Goal: Information Seeking & Learning: Understand process/instructions

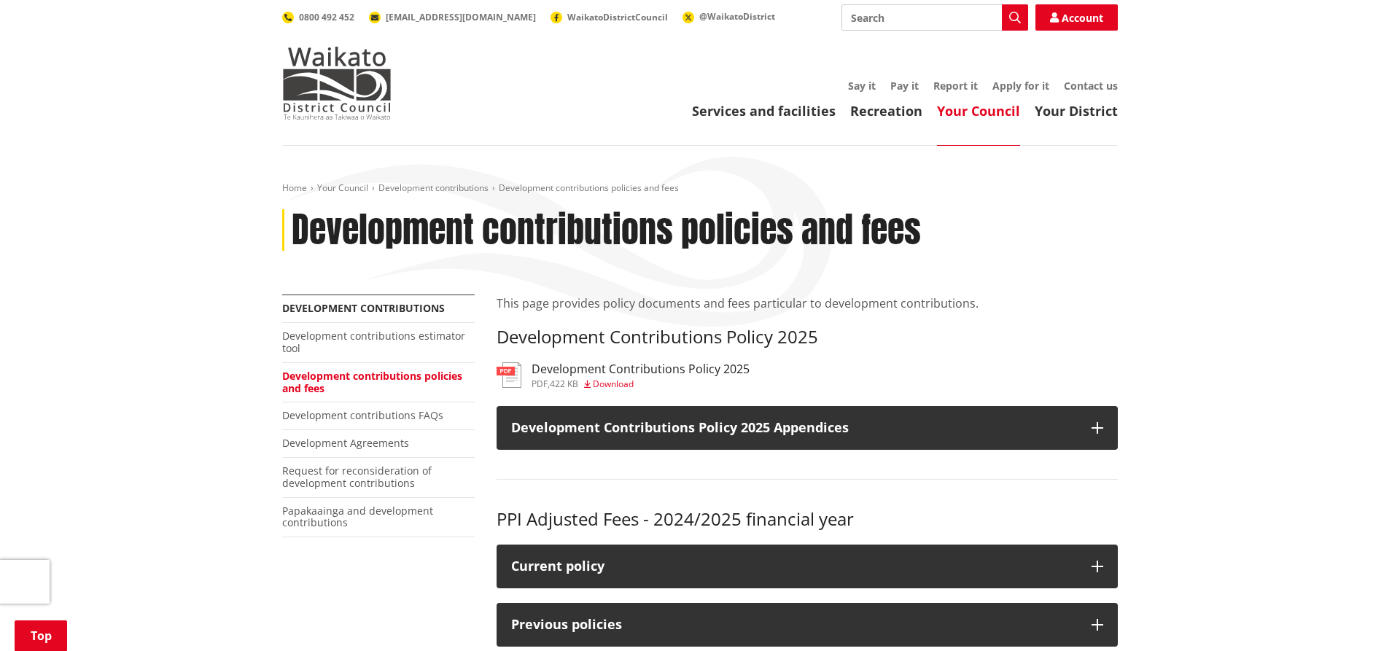
scroll to position [149, 0]
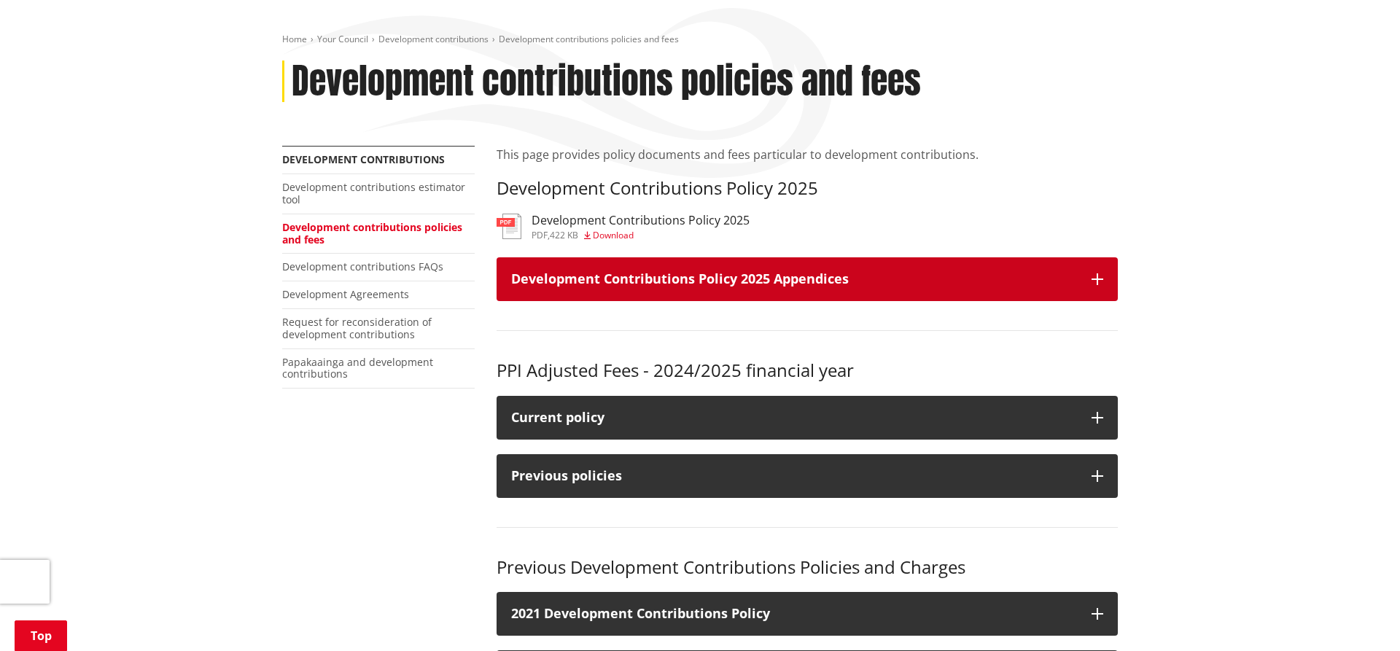
click at [795, 273] on h3 "Development Contributions Policy 2025 Appendices" at bounding box center [794, 279] width 566 height 15
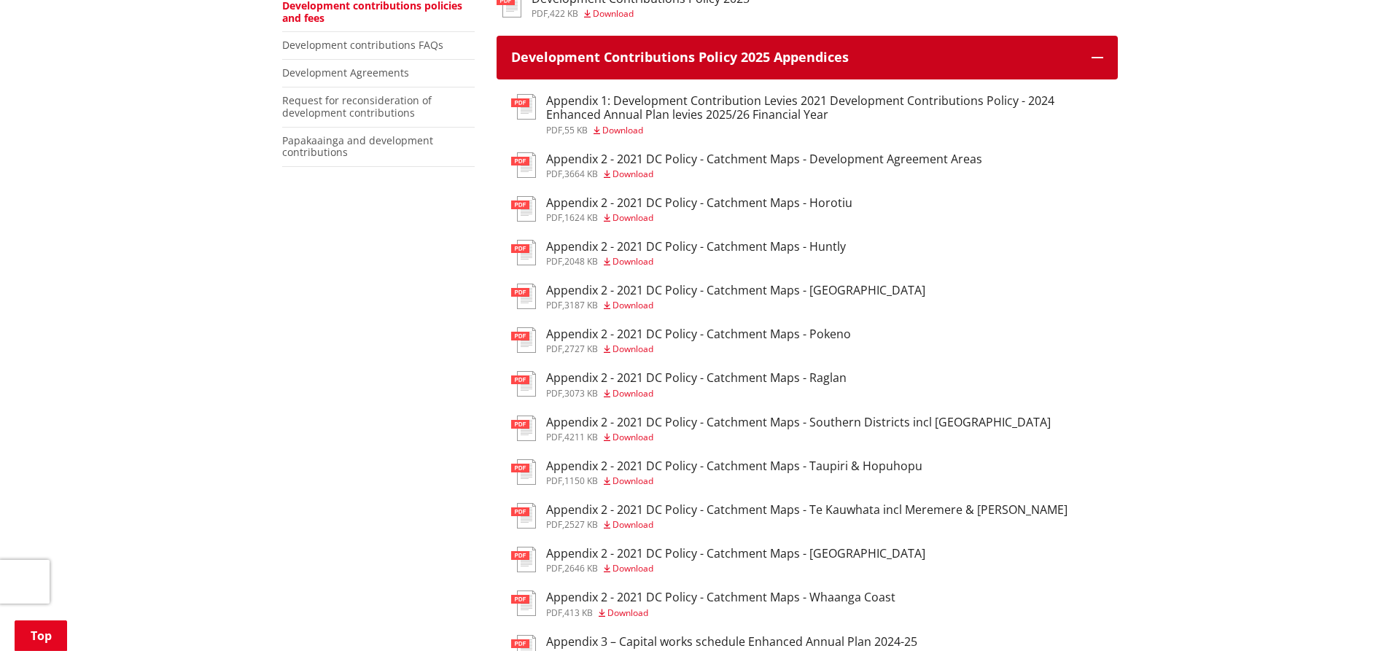
scroll to position [372, 0]
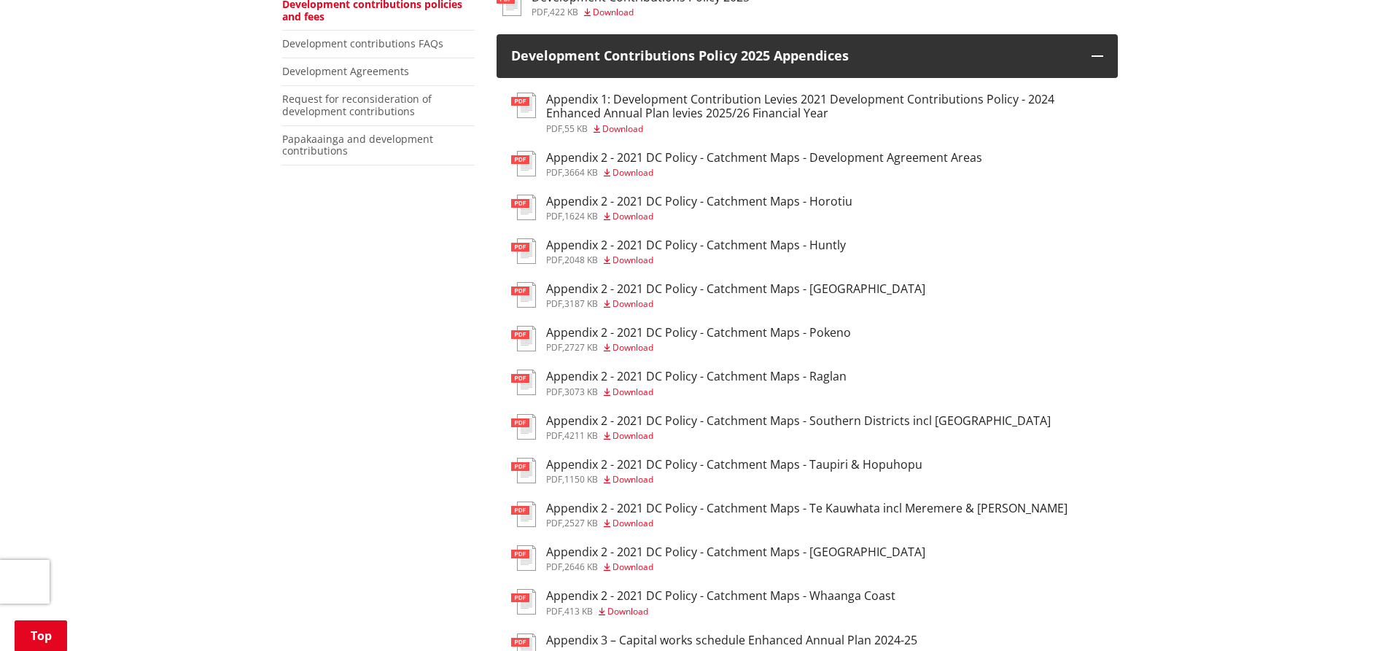
click at [574, 510] on h3 "Appendix 2 - 2021 DC Policy - Catchment Maps - Te Kauwhata incl Meremere & [PER…" at bounding box center [806, 509] width 521 height 14
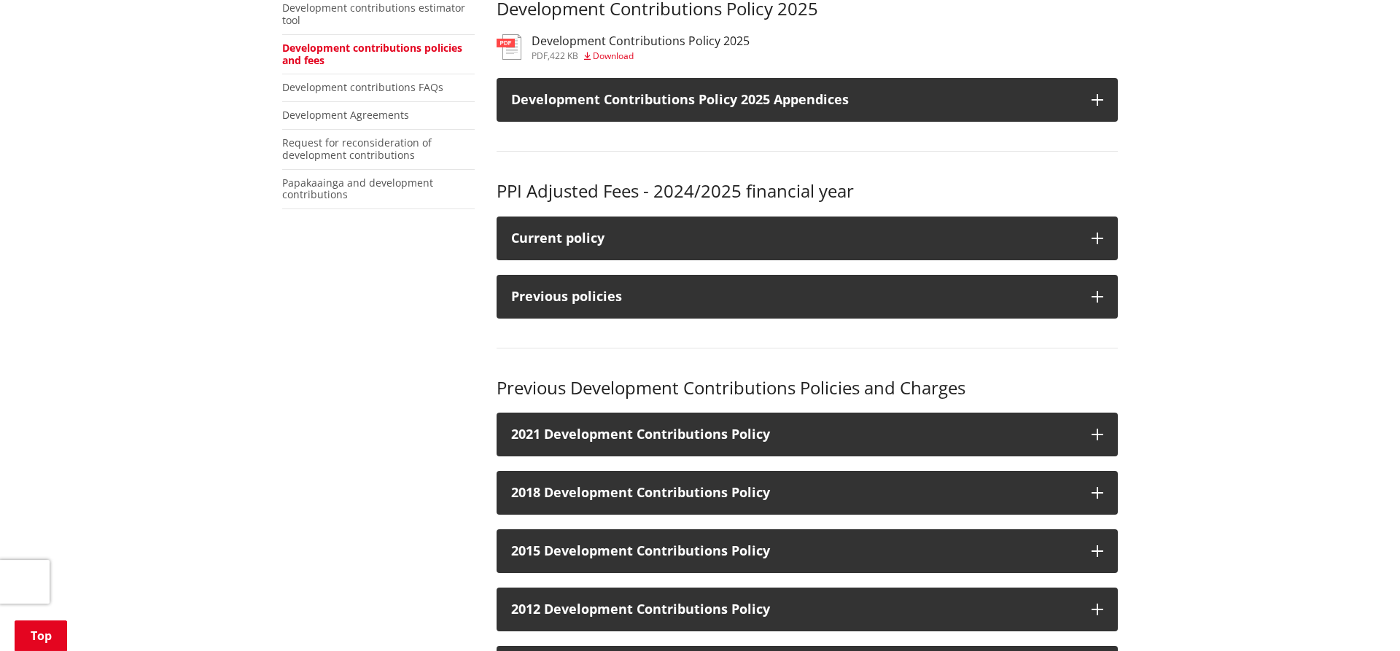
scroll to position [297, 0]
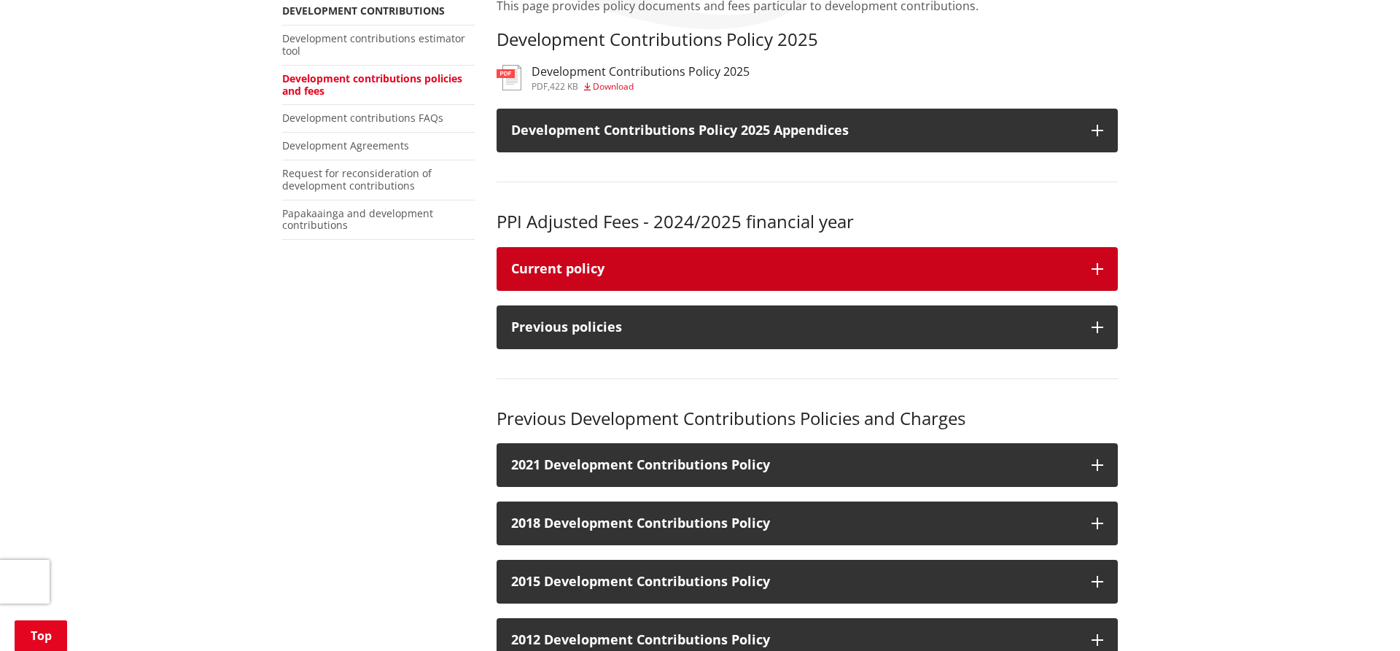
click at [575, 268] on div "Current policy" at bounding box center [794, 269] width 566 height 15
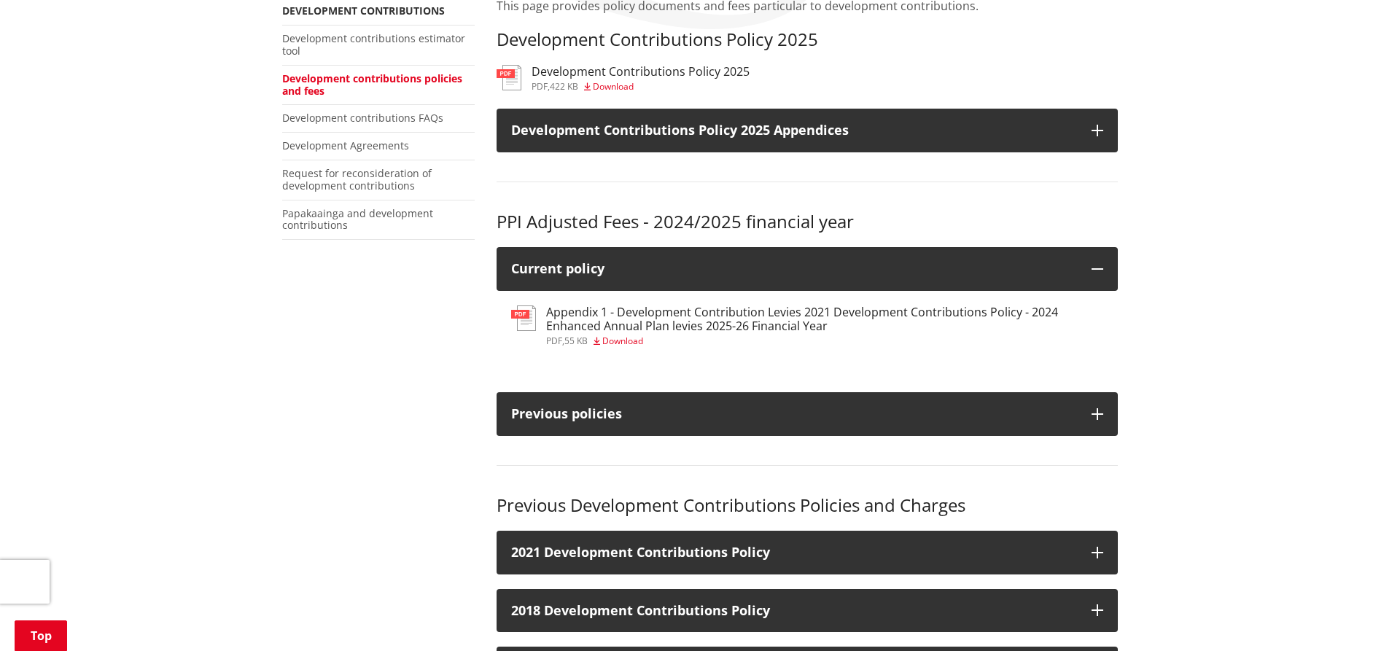
click at [580, 307] on h3 "Appendix 1 - Development Contribution Levies 2021 Development Contributions Pol…" at bounding box center [824, 319] width 557 height 28
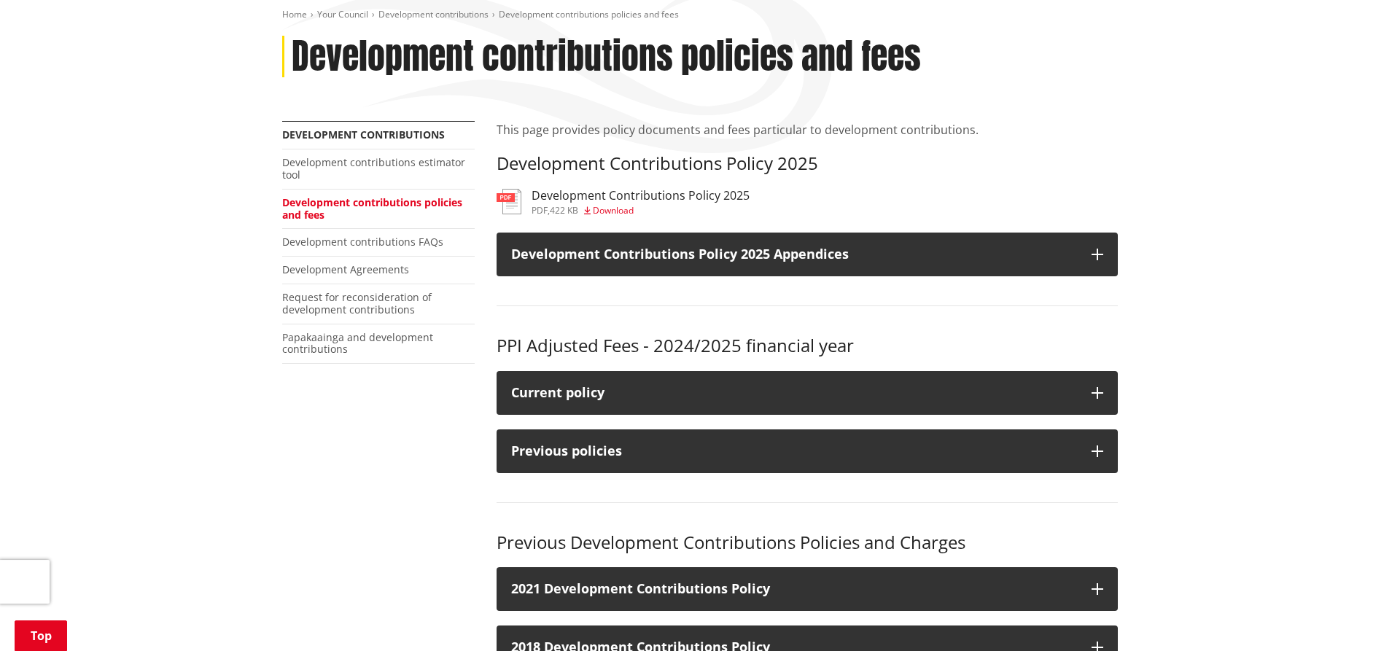
scroll to position [74, 0]
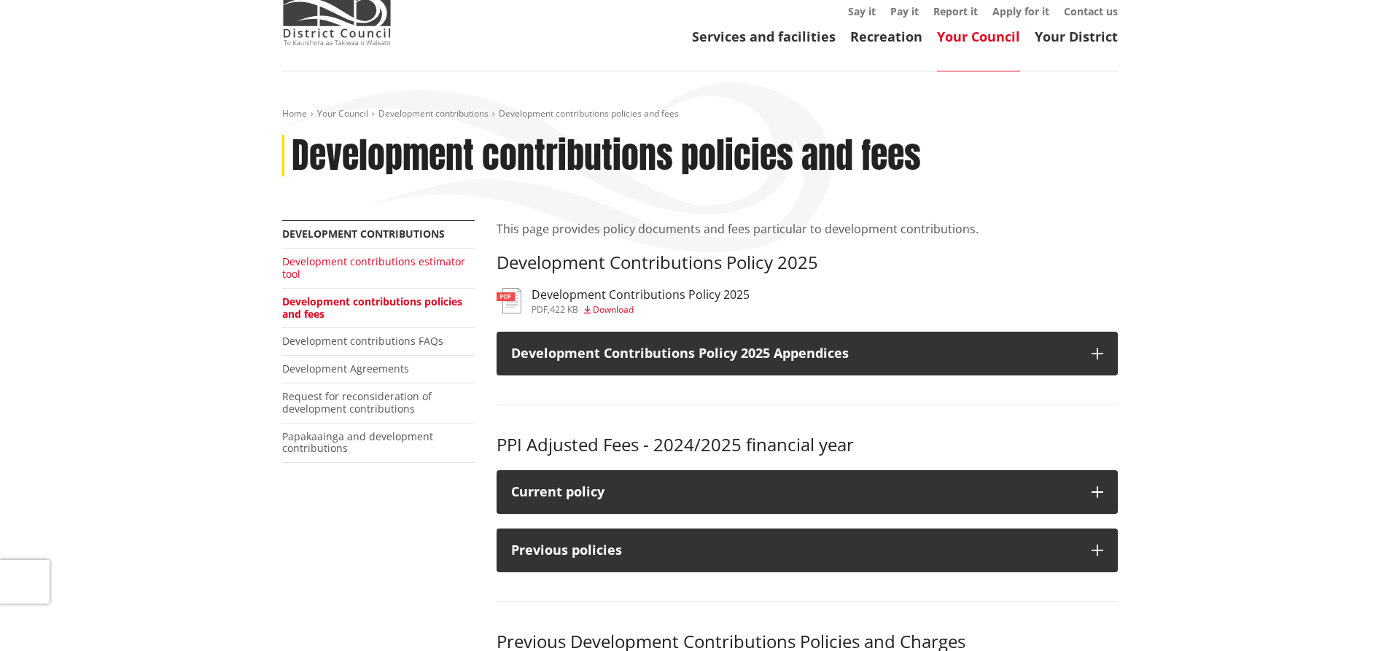
click at [394, 263] on link "Development contributions estimator tool" at bounding box center [373, 267] width 183 height 26
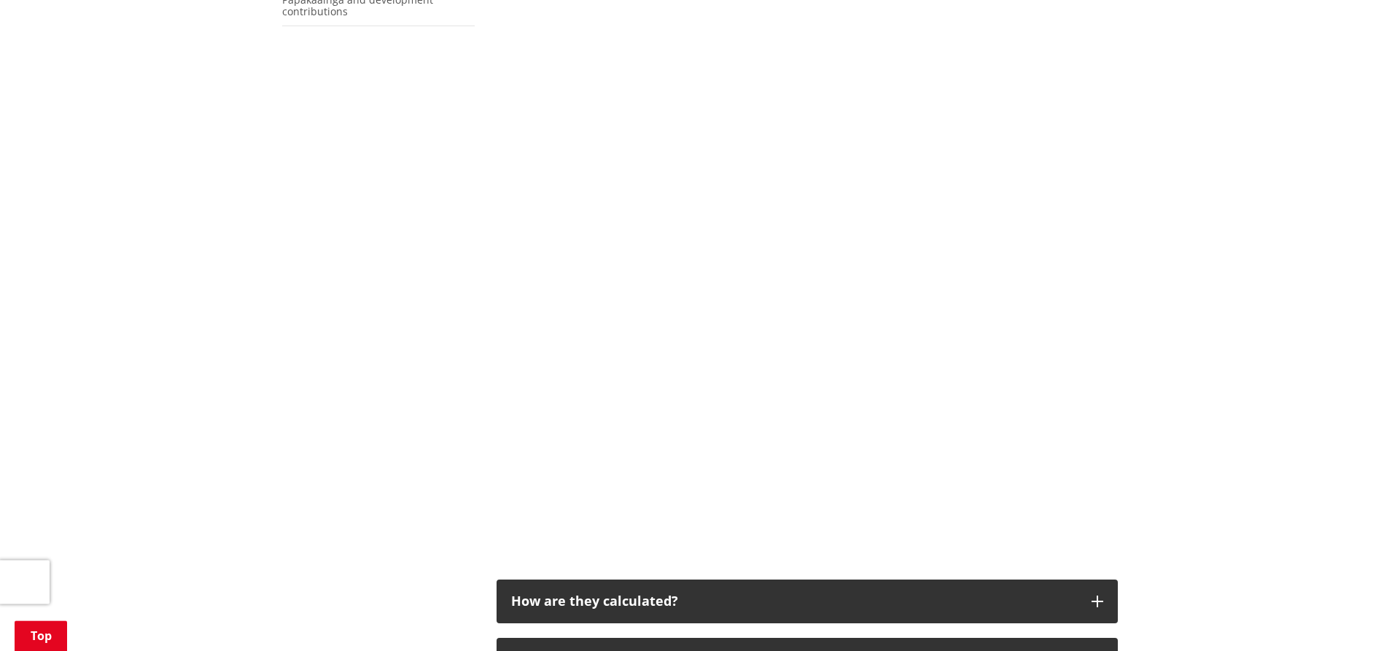
scroll to position [595, 0]
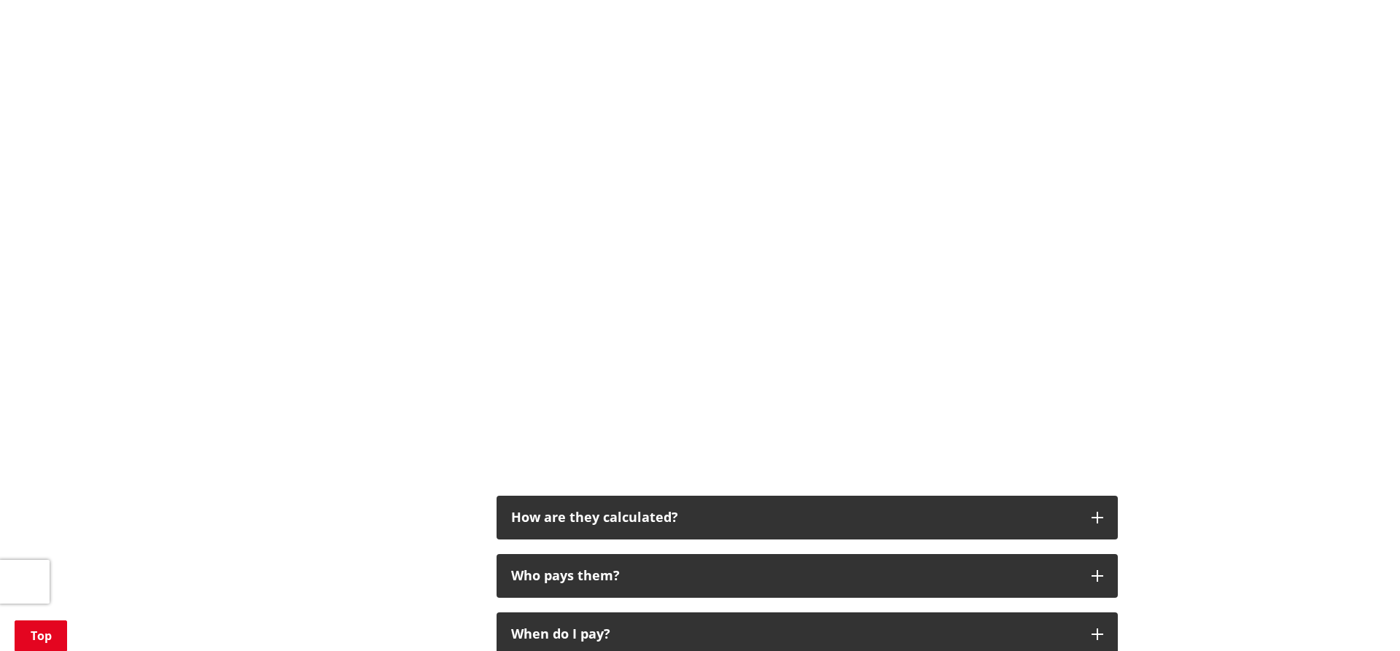
drag, startPoint x: 739, startPoint y: 135, endPoint x: 866, endPoint y: 374, distance: 270.7
click at [866, 374] on iframe at bounding box center [806, 203] width 621 height 576
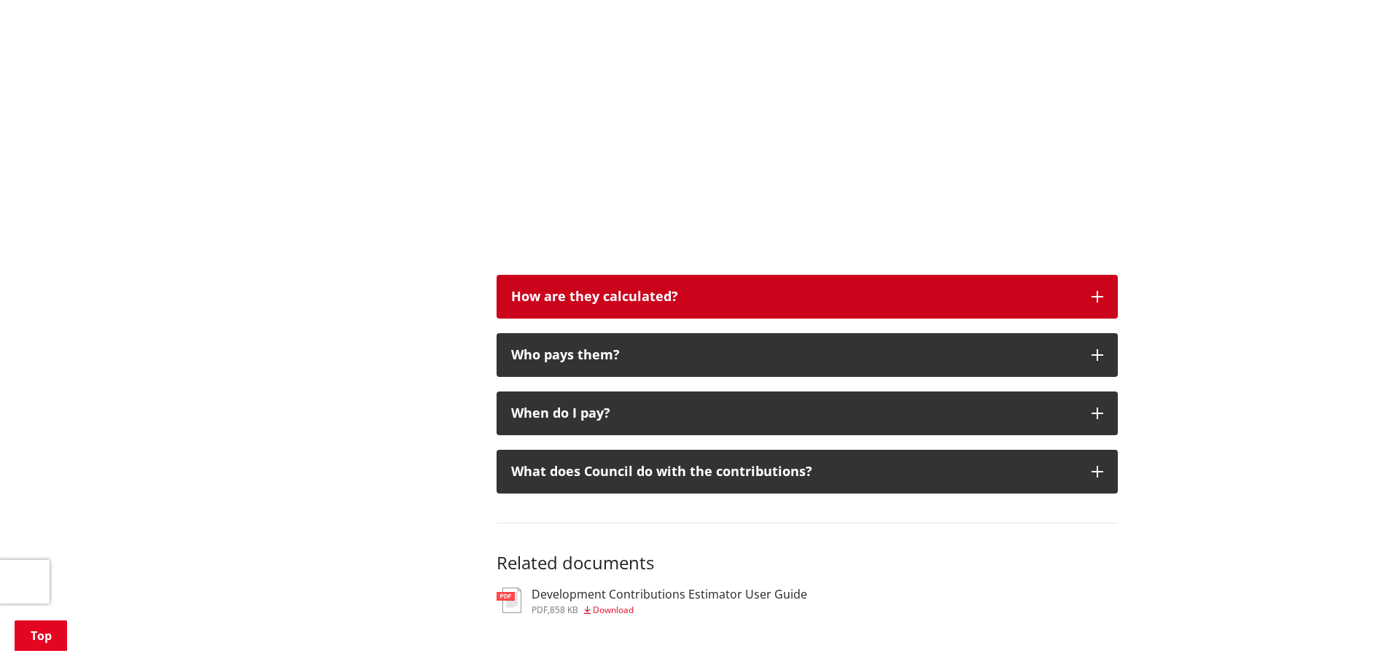
scroll to position [818, 0]
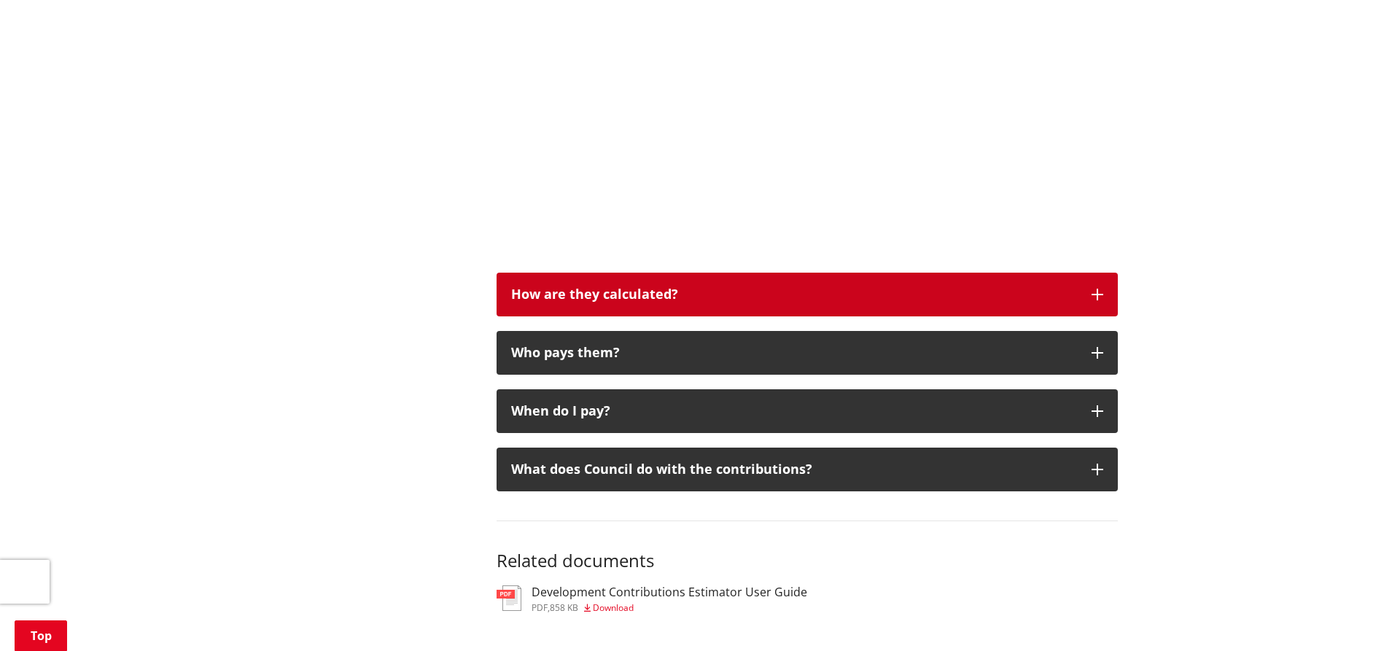
click at [951, 284] on button "How are they calculated?" at bounding box center [806, 295] width 621 height 44
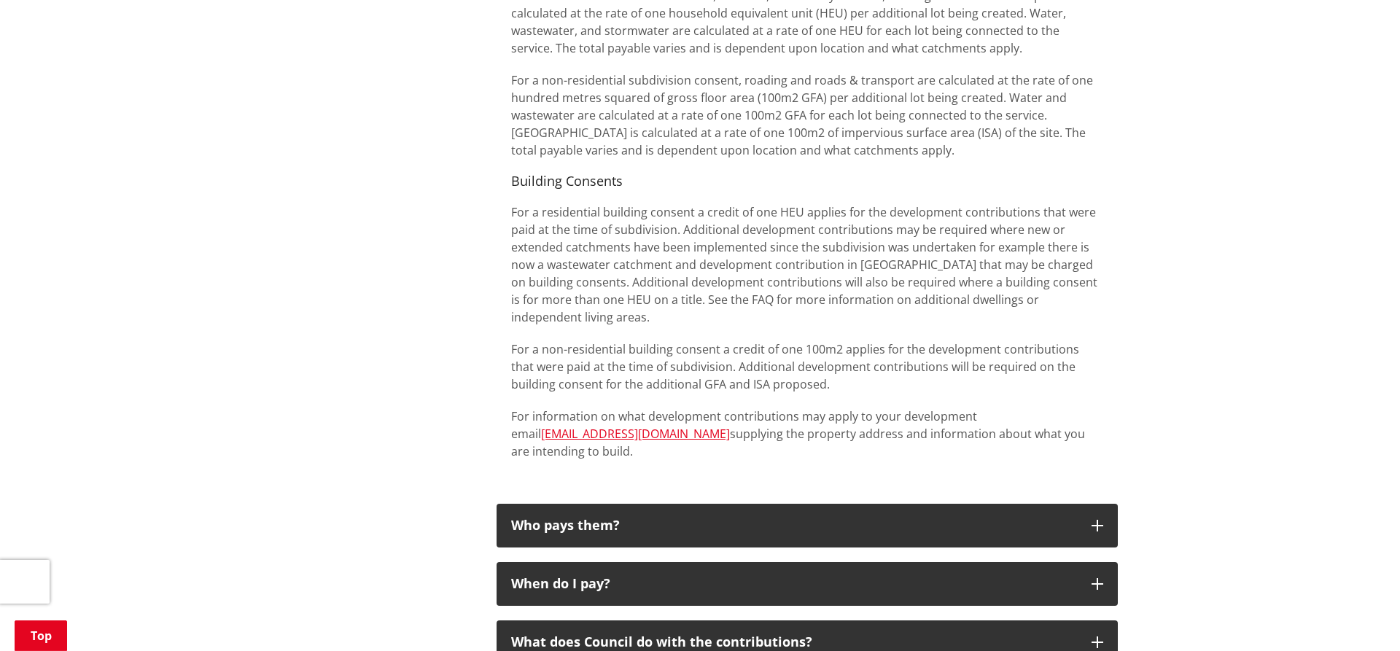
scroll to position [1562, 0]
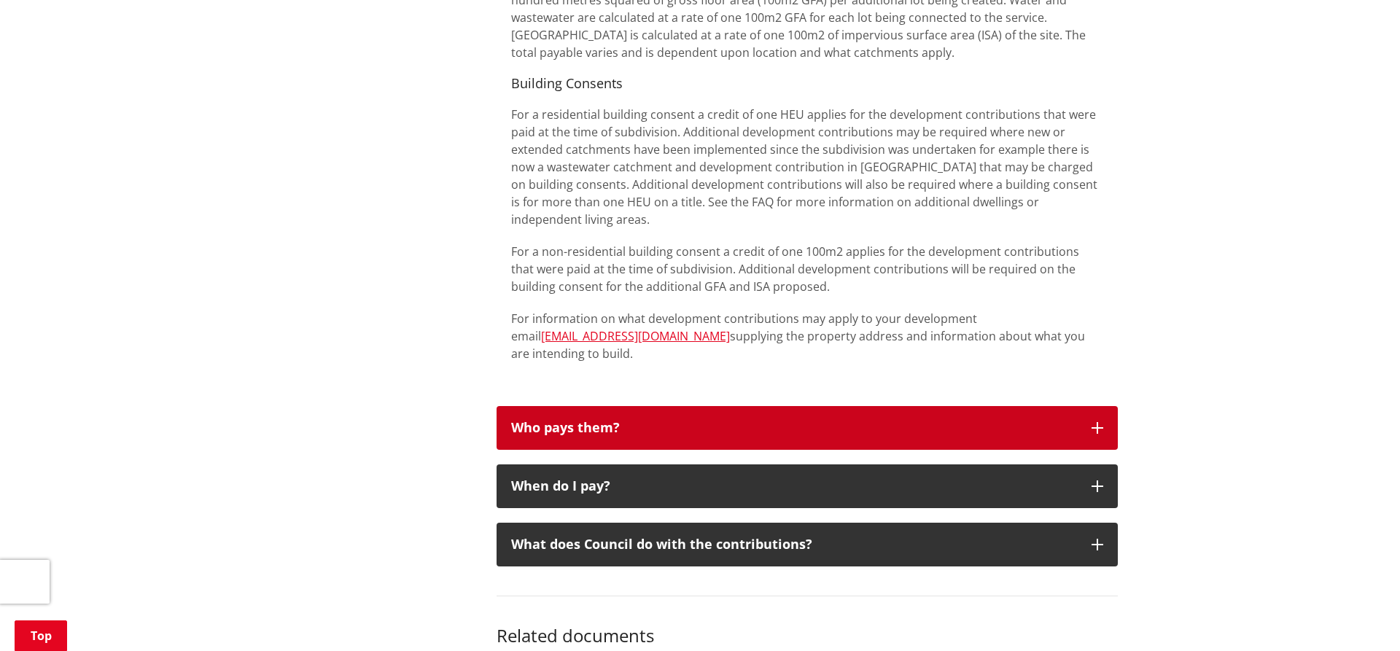
click at [1000, 406] on button "Who pays them?" at bounding box center [806, 428] width 621 height 44
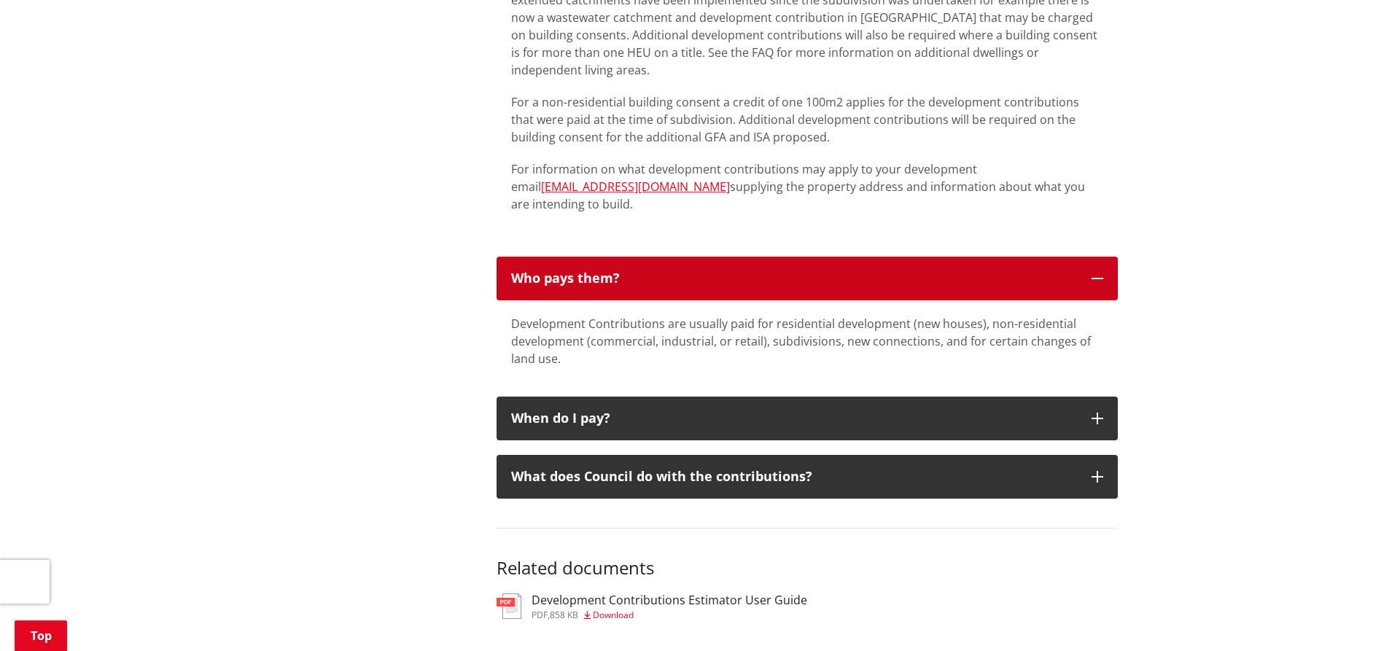
scroll to position [1785, 0]
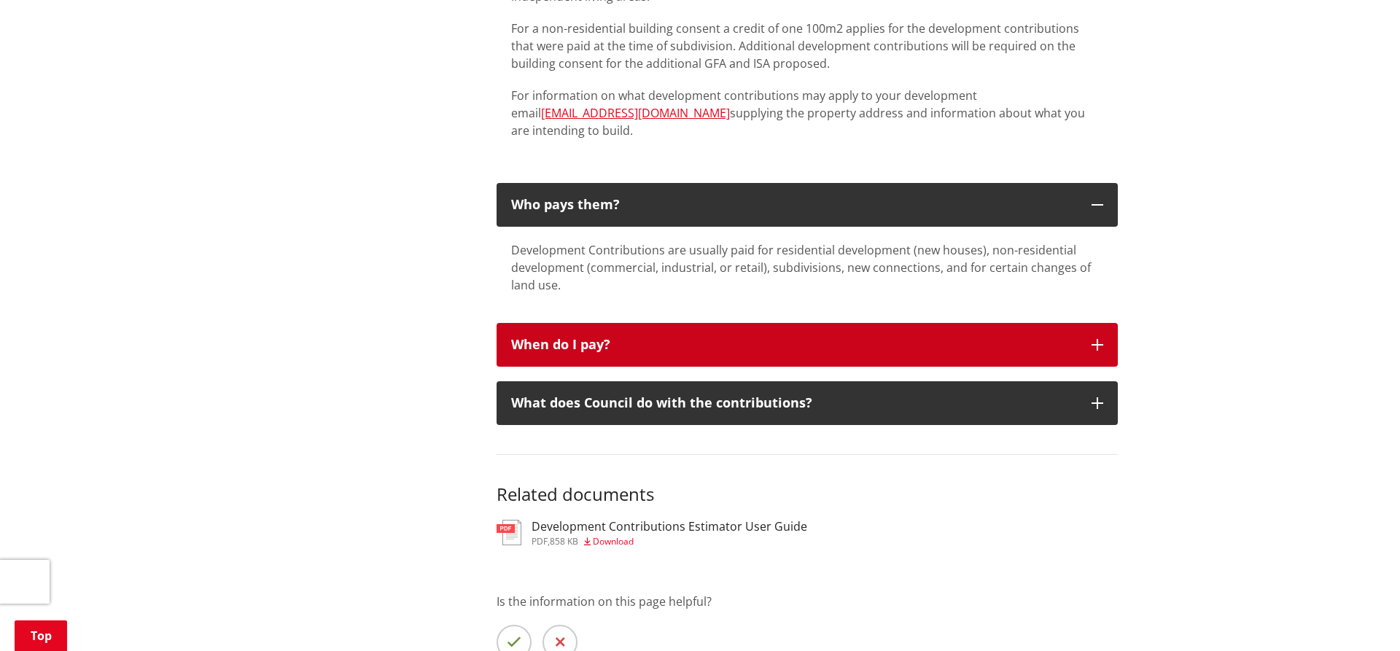
click at [944, 336] on button "When do I pay?" at bounding box center [806, 345] width 621 height 44
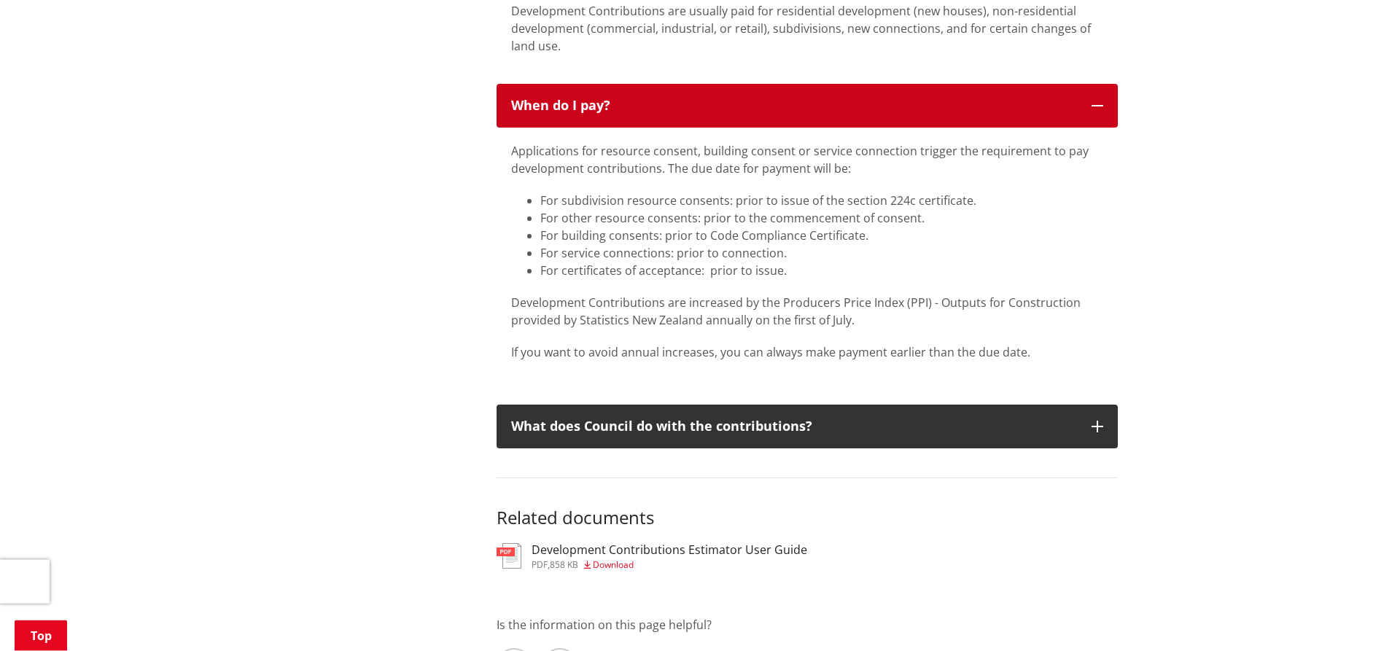
scroll to position [2082, 0]
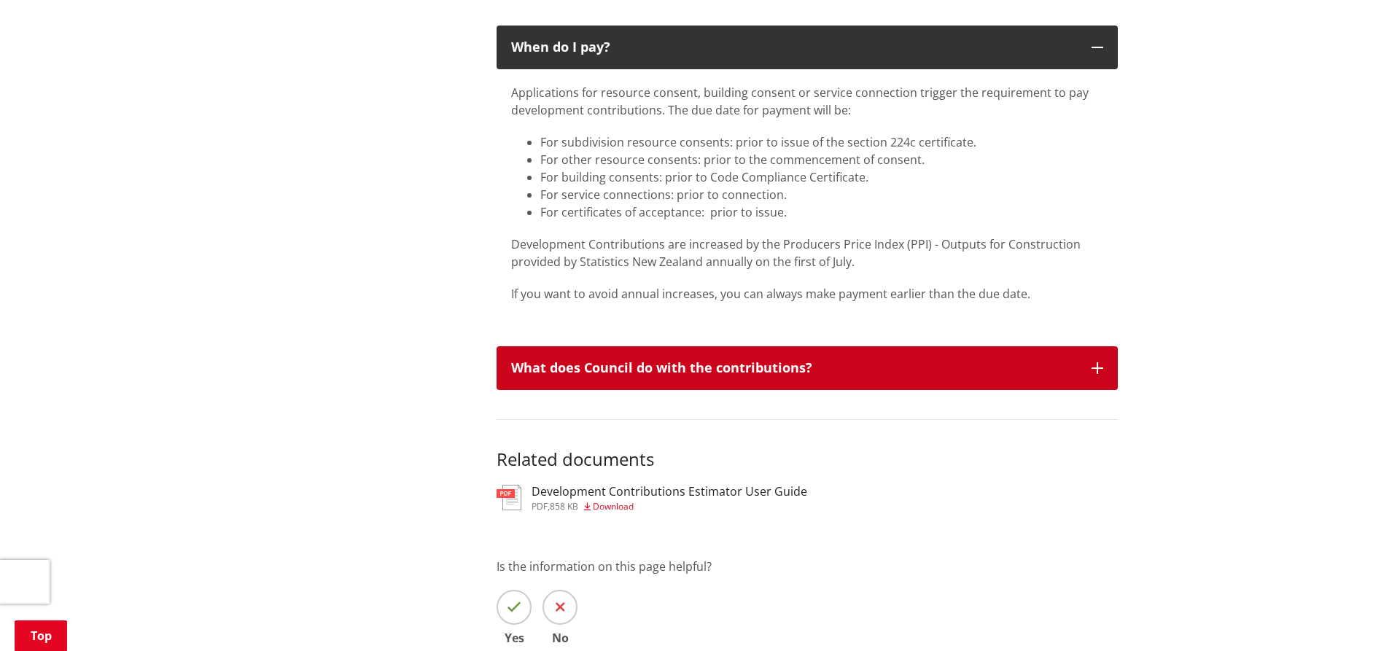
click at [900, 361] on div "What does Council do with the contributions?" at bounding box center [794, 368] width 566 height 15
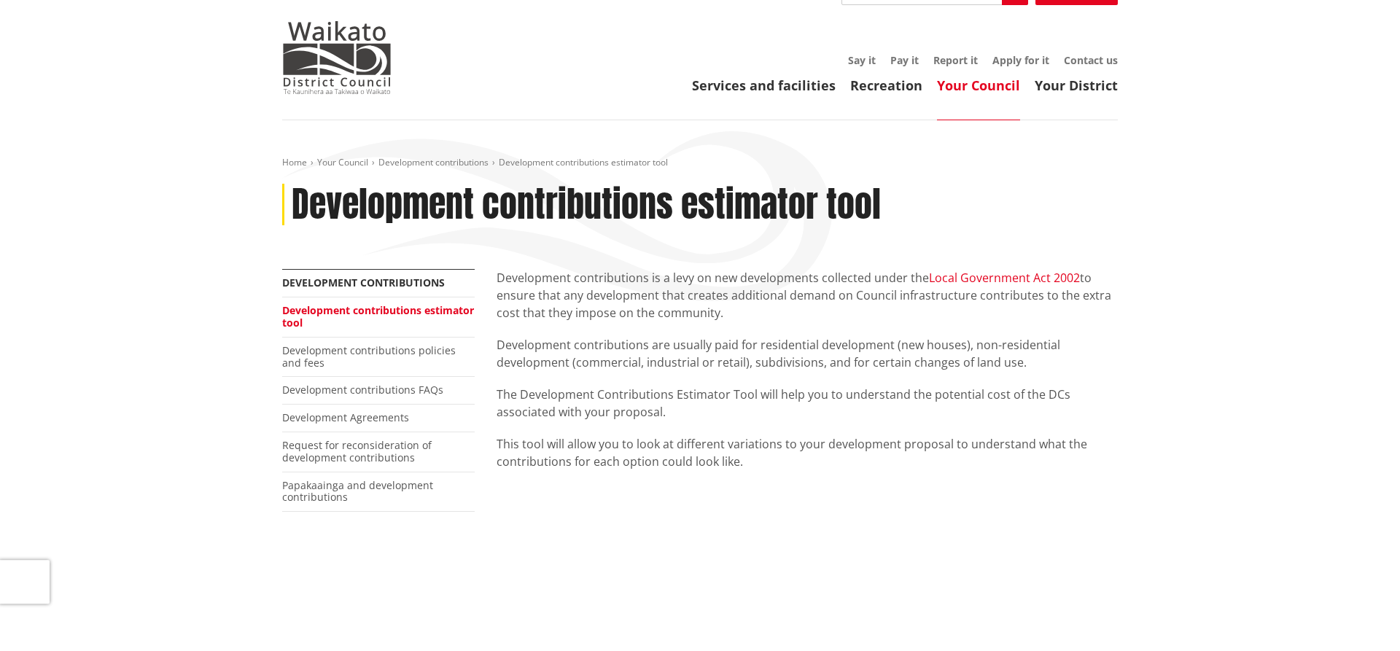
scroll to position [0, 0]
